Goal: Navigation & Orientation: Find specific page/section

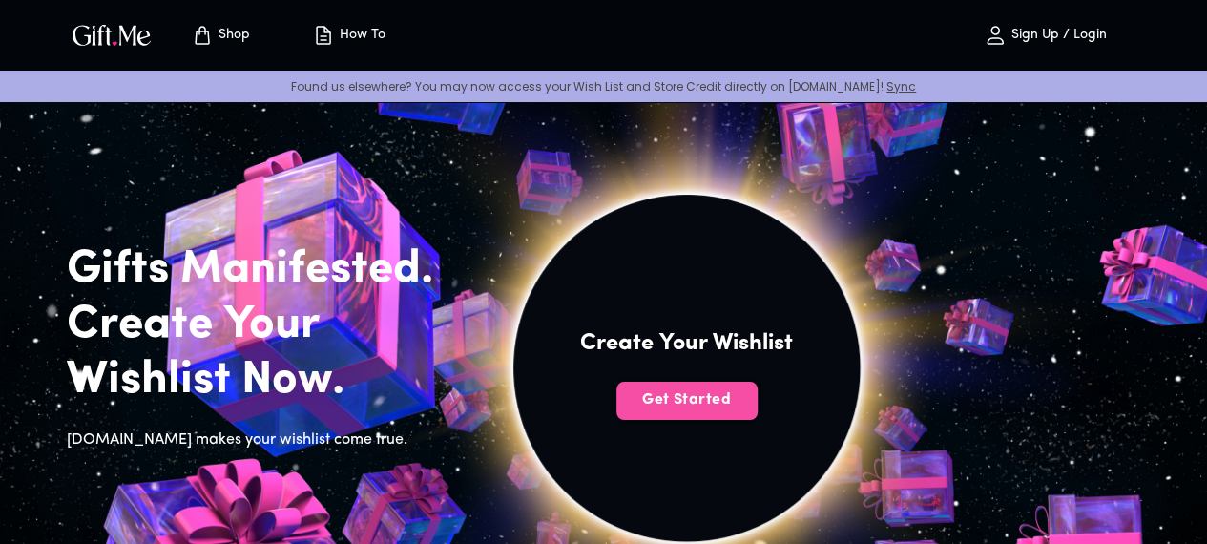
click at [758, 410] on span "Get Started" at bounding box center [686, 399] width 141 height 21
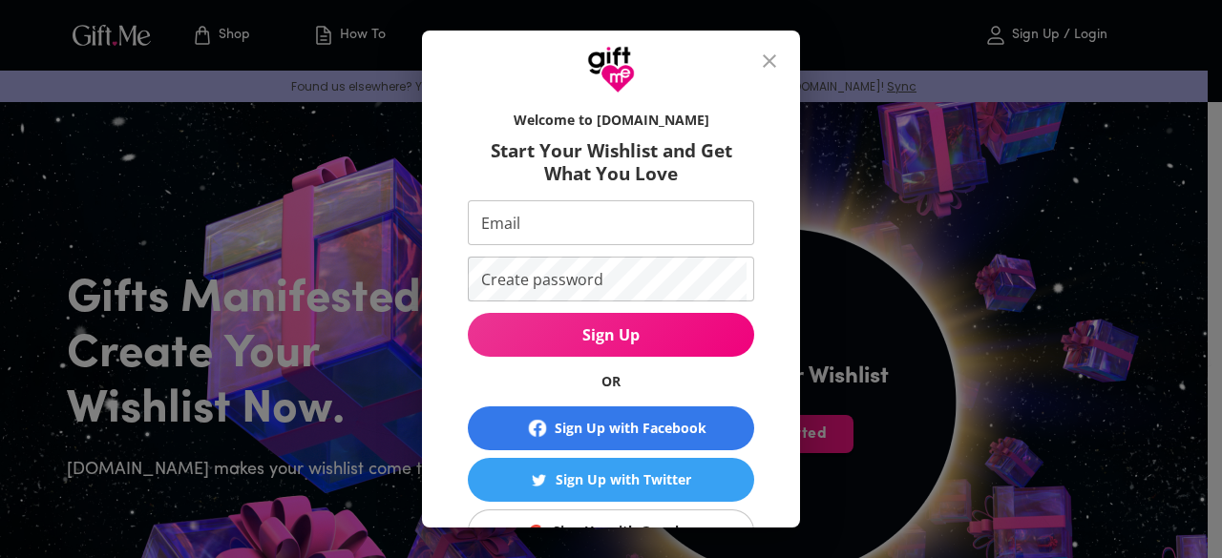
click at [771, 54] on icon "close" at bounding box center [769, 61] width 23 height 23
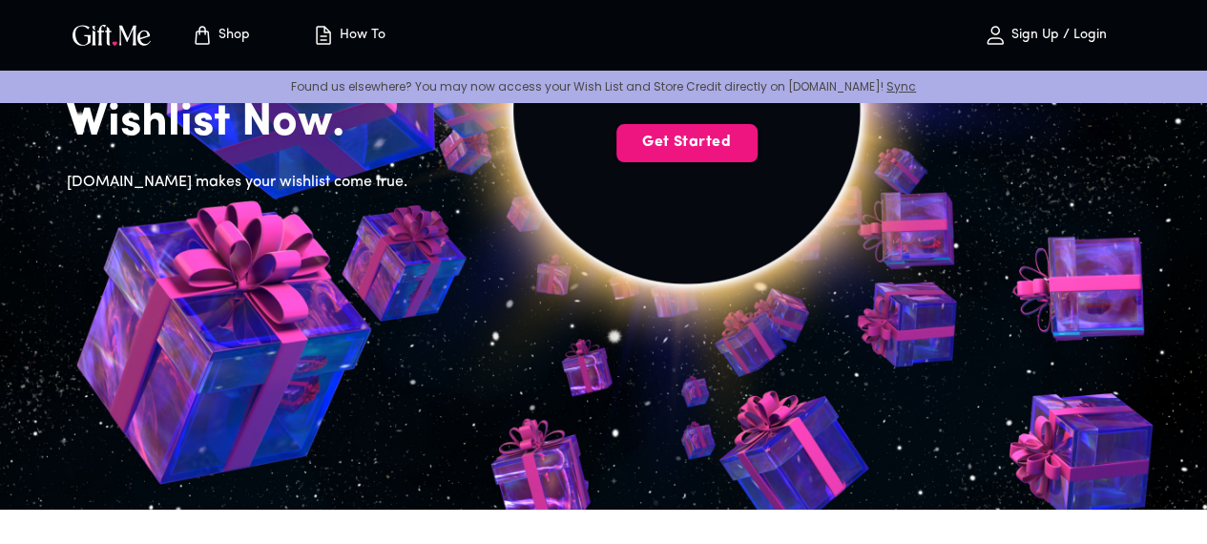
scroll to position [0, 4]
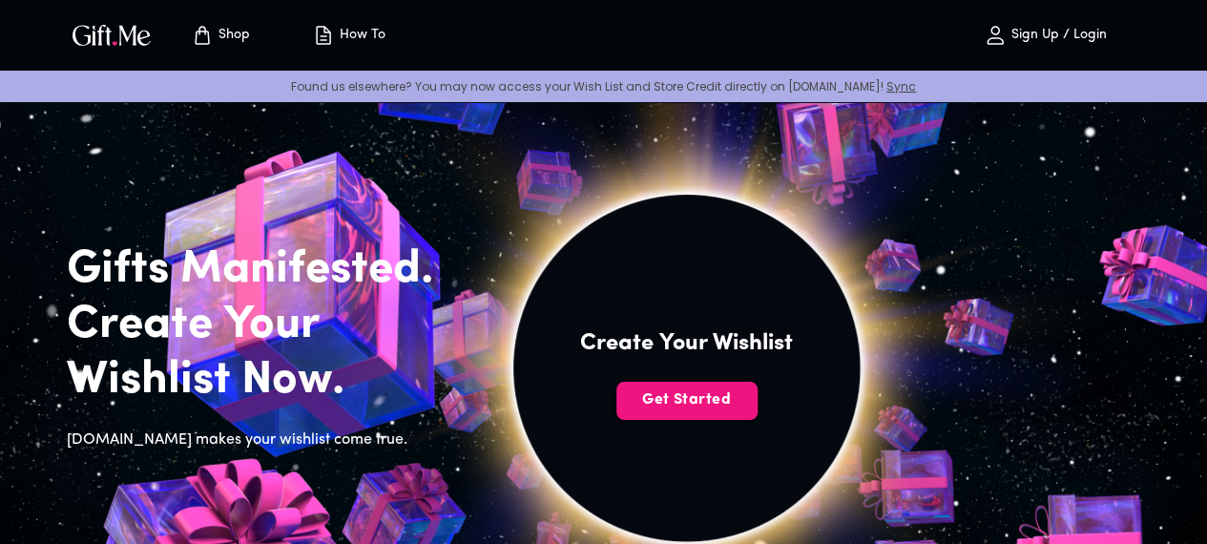
click at [227, 43] on p "Shop" at bounding box center [232, 36] width 36 height 16
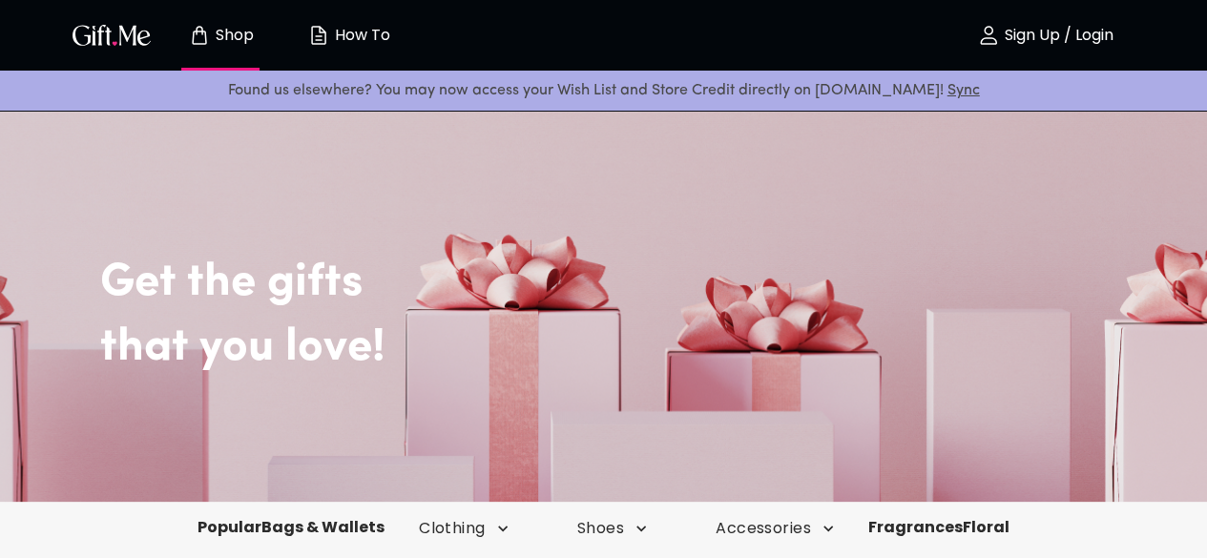
drag, startPoint x: 227, startPoint y: 43, endPoint x: 374, endPoint y: 170, distance: 194.2
click at [374, 170] on div "Get the gifts that you love!" at bounding box center [603, 292] width 1207 height 420
click at [319, 32] on img "button" at bounding box center [318, 35] width 23 height 23
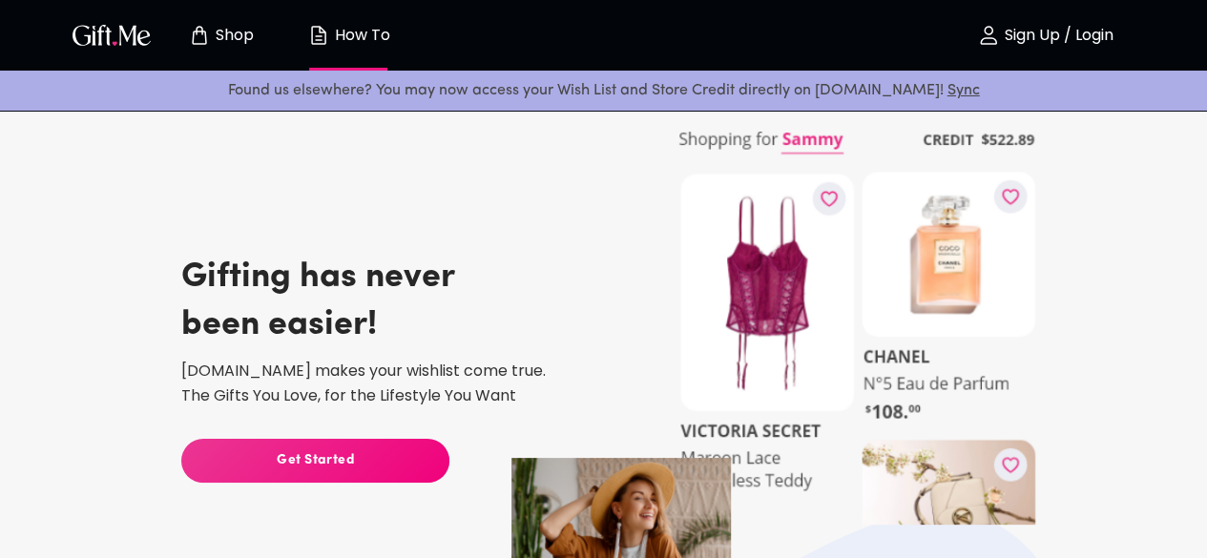
click at [332, 446] on button "Get Started" at bounding box center [315, 461] width 268 height 44
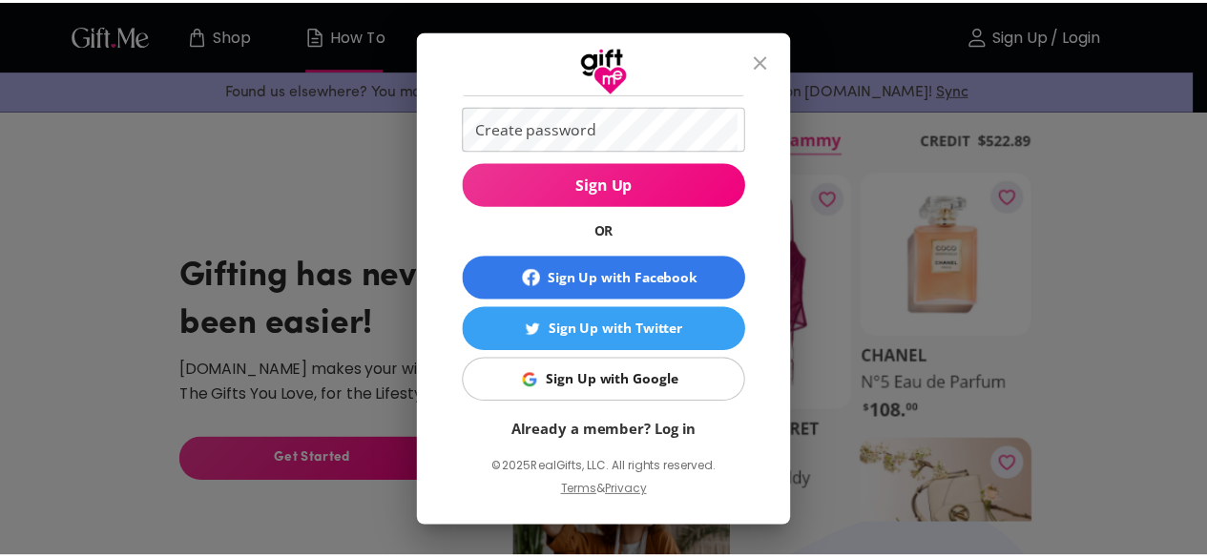
scroll to position [151, 0]
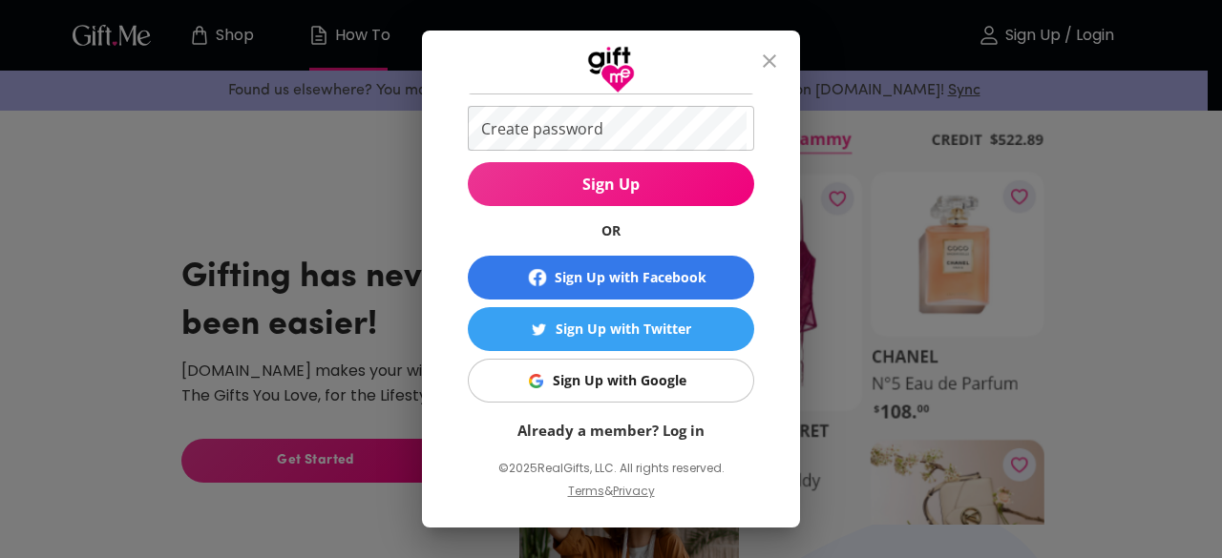
click at [792, 73] on button "close" at bounding box center [769, 61] width 46 height 46
